Goal: Find specific page/section: Find specific page/section

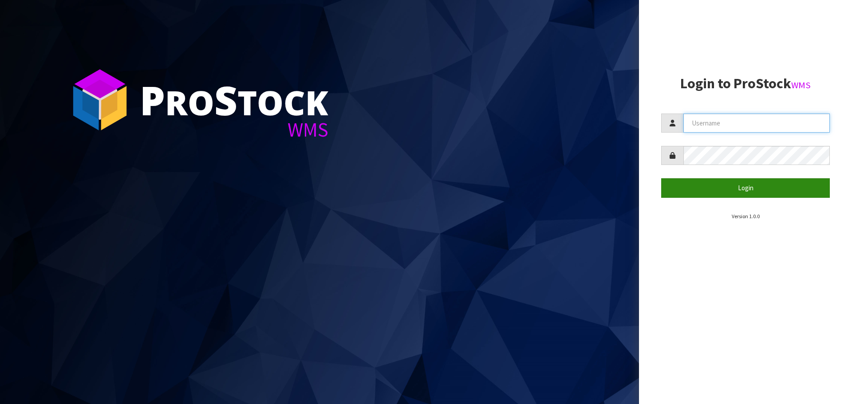
type input "[EMAIL_ADDRESS][DOMAIN_NAME]"
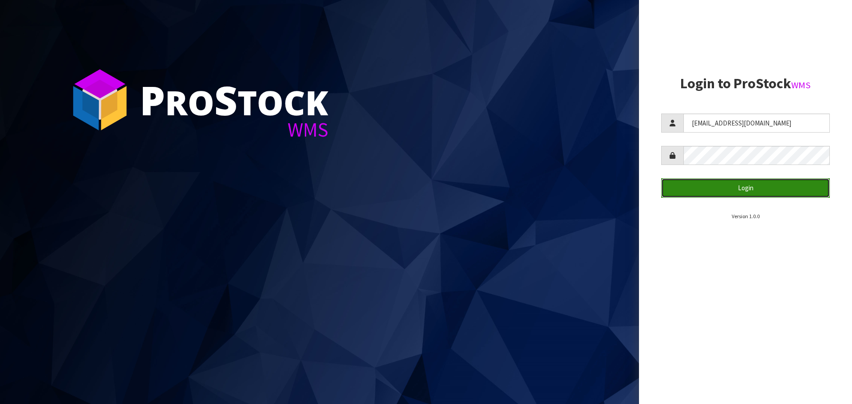
click at [741, 188] on button "Login" at bounding box center [745, 187] width 169 height 19
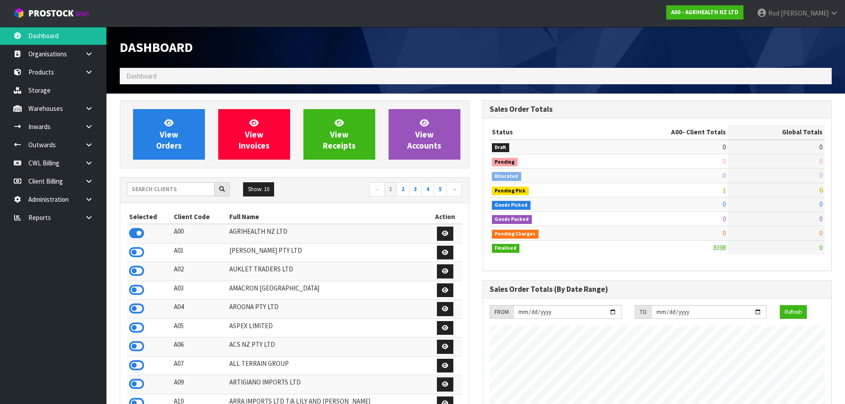
scroll to position [672, 362]
click at [87, 217] on icon at bounding box center [89, 217] width 8 height 7
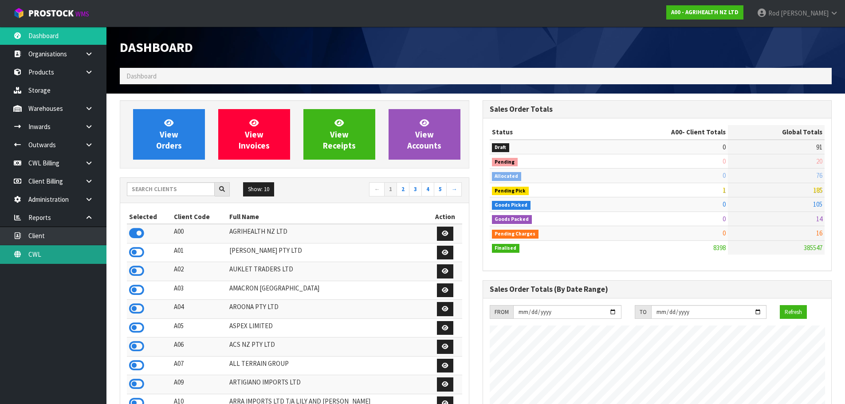
click at [39, 253] on link "CWL" at bounding box center [53, 254] width 106 height 18
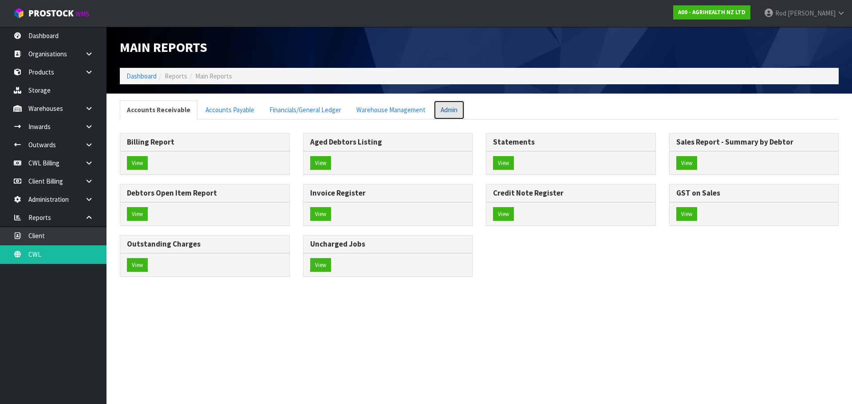
click at [444, 111] on link "Admin" at bounding box center [448, 109] width 31 height 19
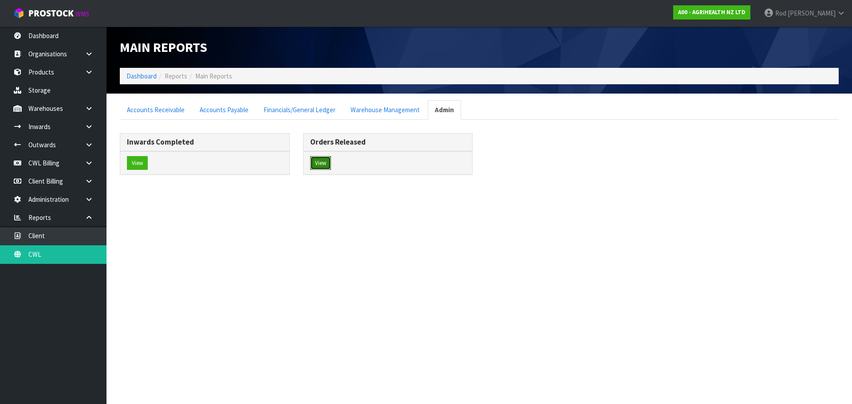
click at [319, 161] on button "View" at bounding box center [320, 163] width 21 height 14
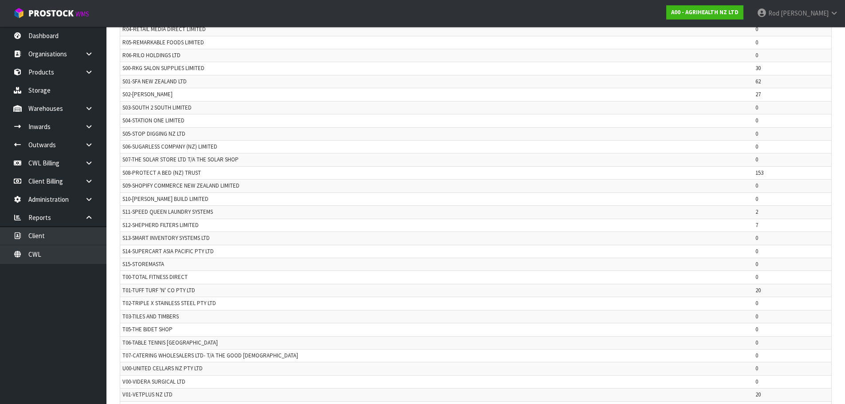
scroll to position [1867, 0]
